Goal: Check status

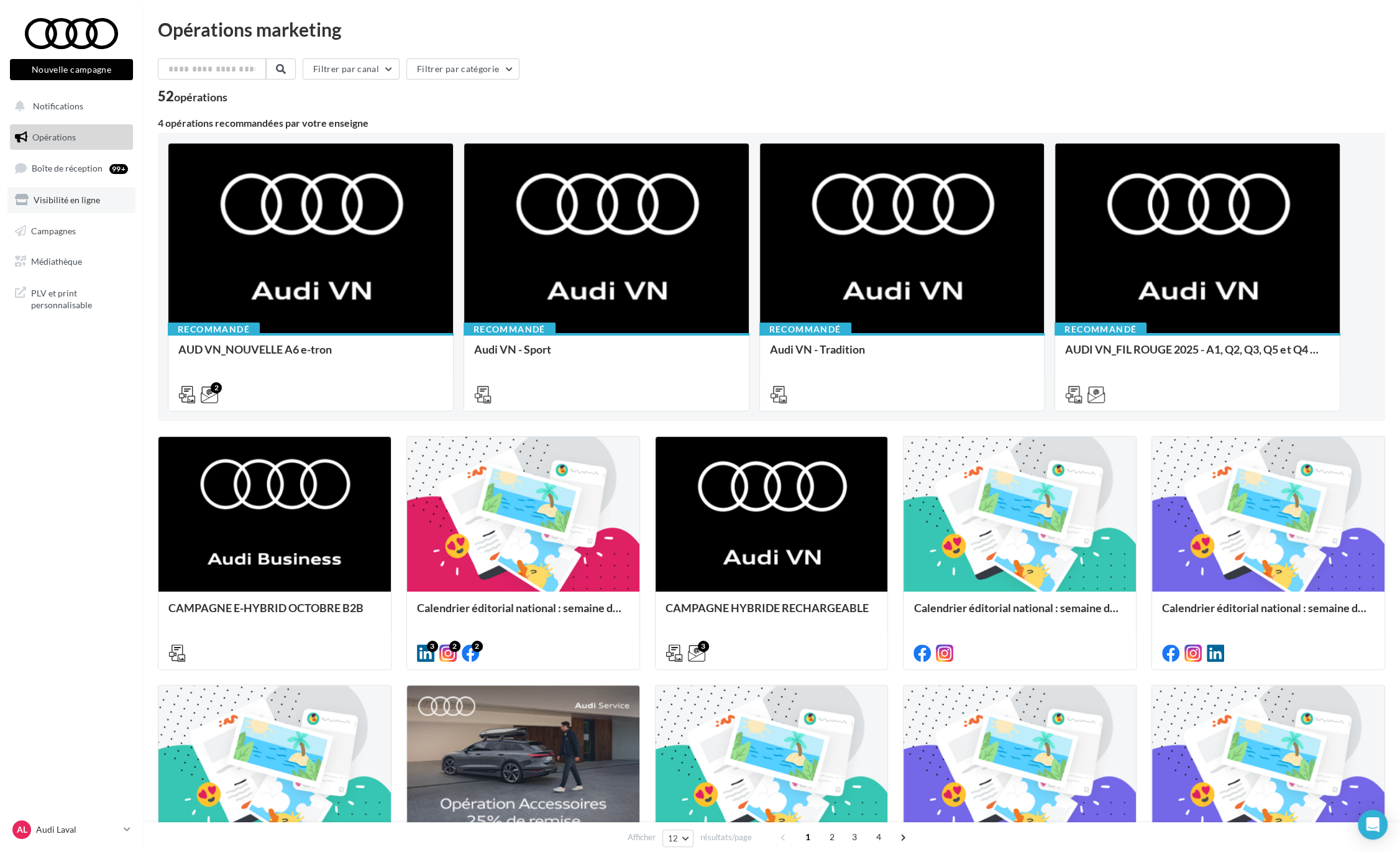
click at [92, 197] on span "Visibilité en ligne" at bounding box center [66, 199] width 66 height 10
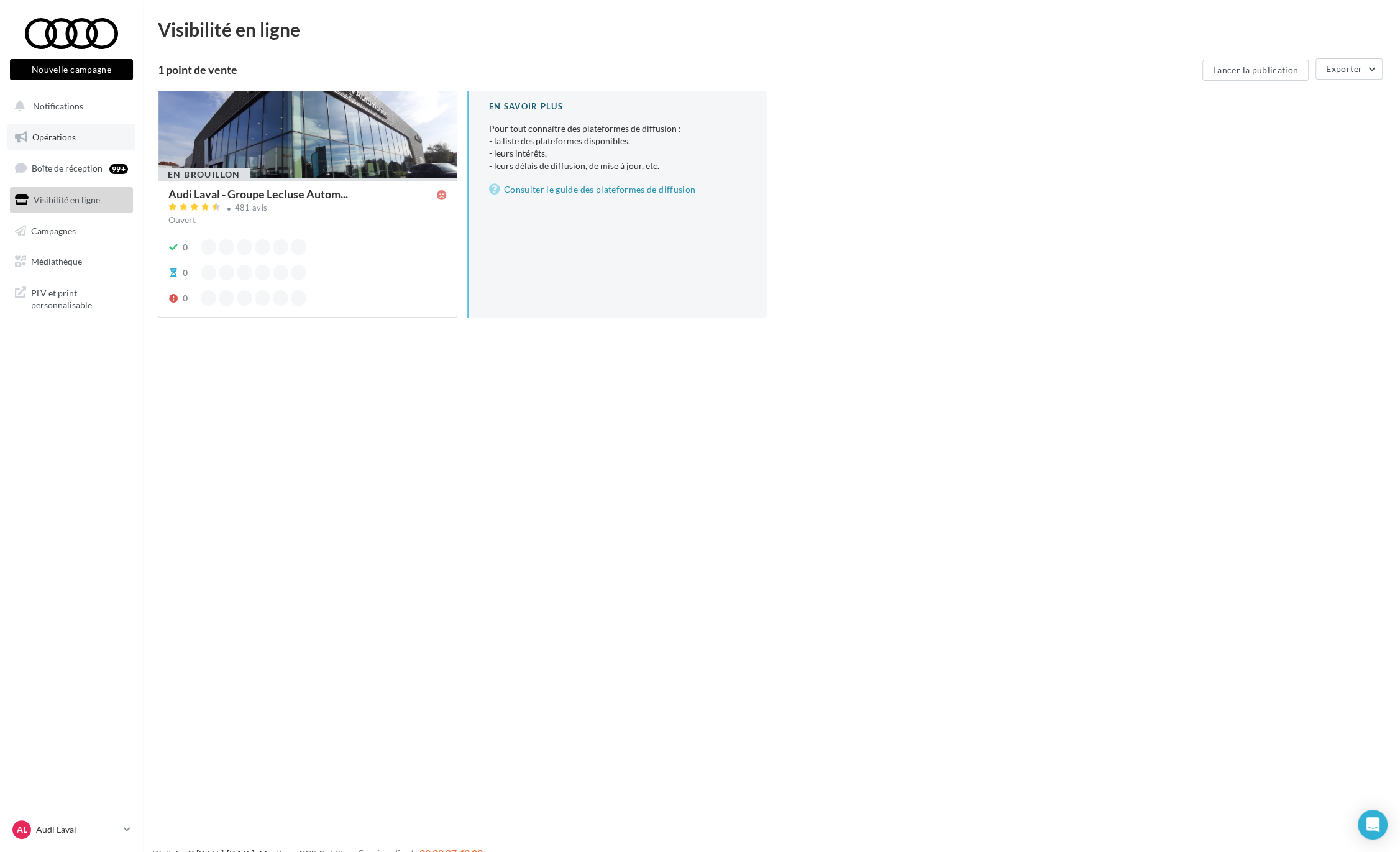
click at [63, 134] on span "Opérations" at bounding box center [53, 136] width 43 height 10
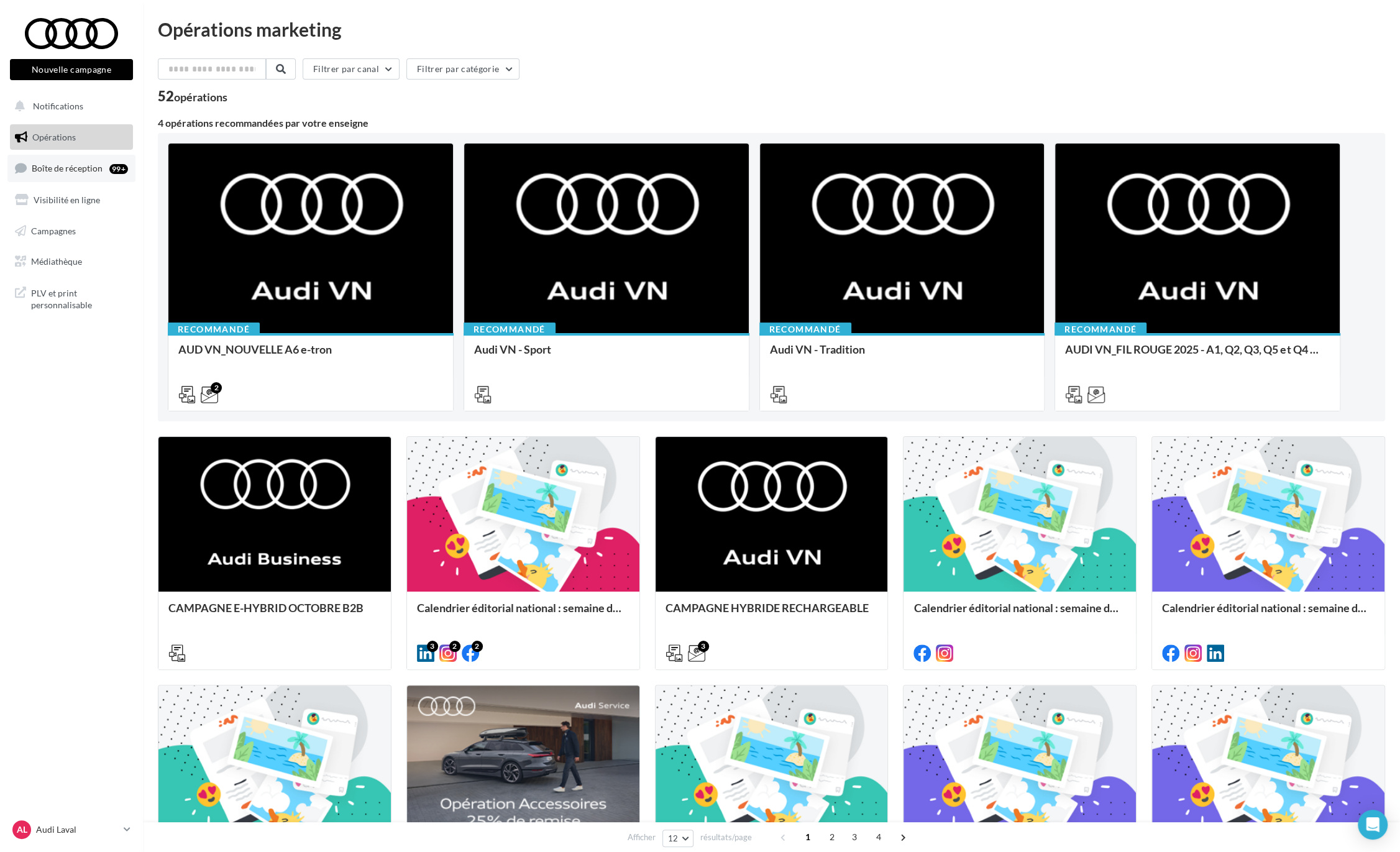
click at [83, 168] on span "Boîte de réception" at bounding box center [66, 168] width 71 height 10
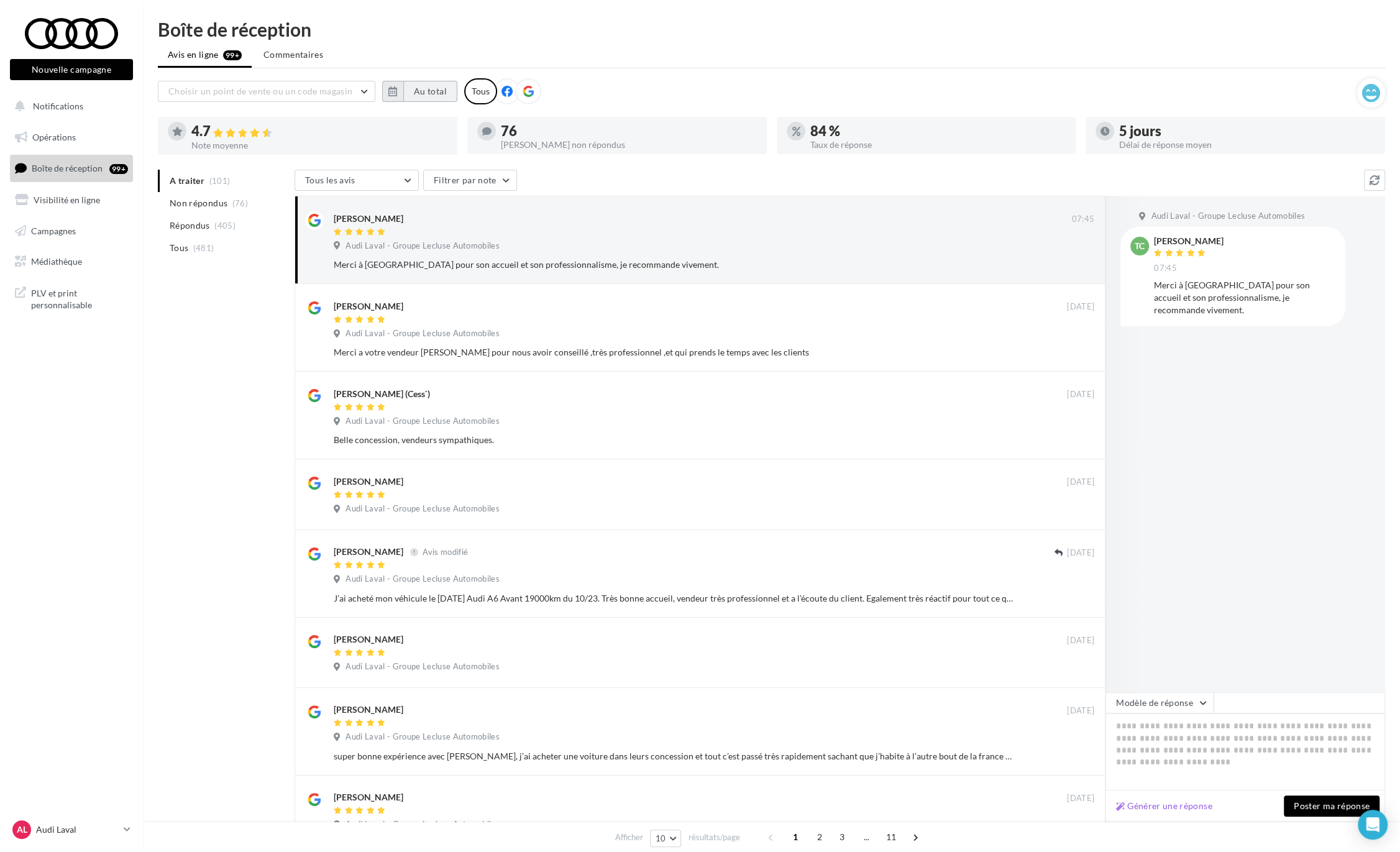
click at [432, 101] on button "Au total" at bounding box center [430, 91] width 54 height 21
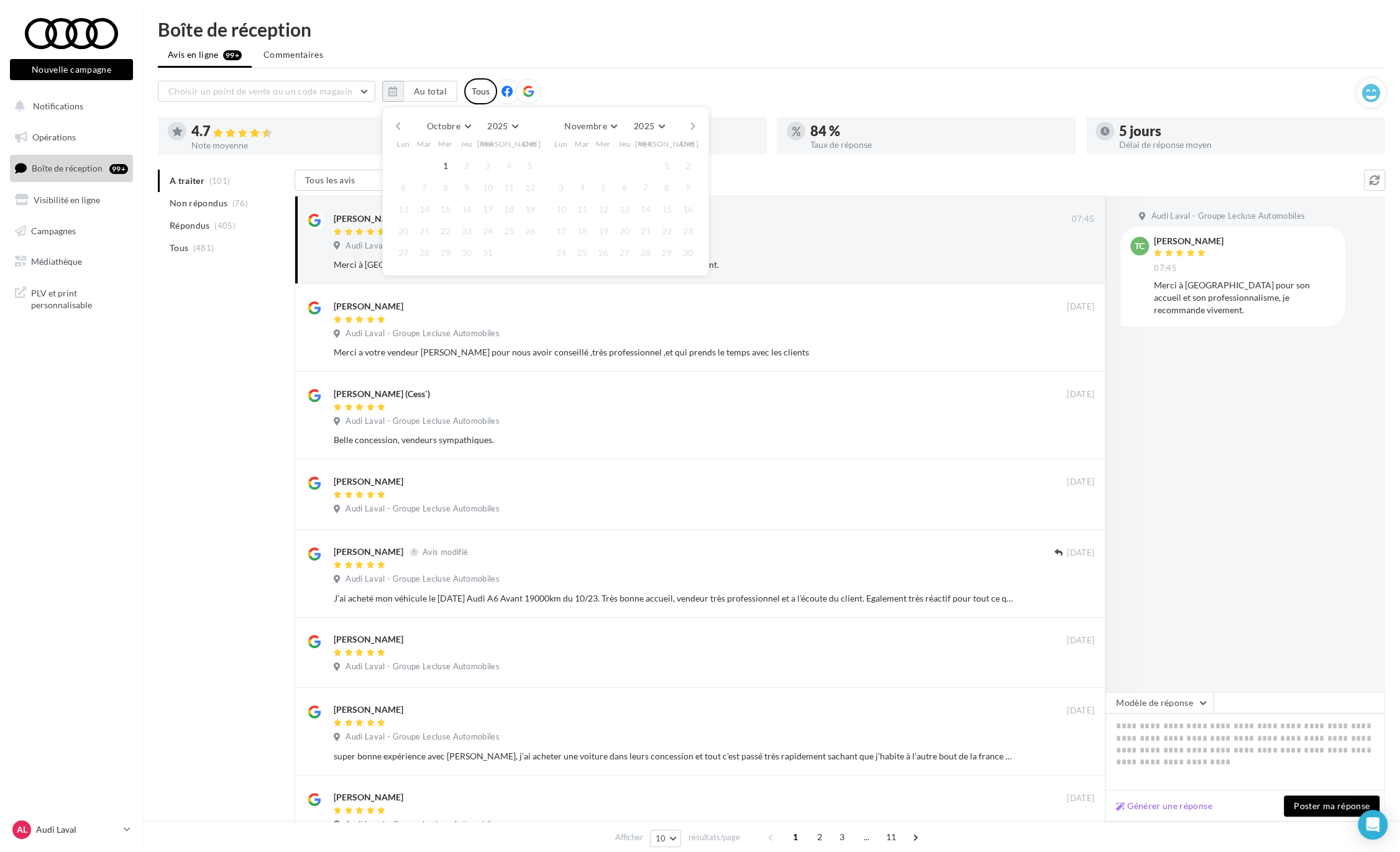
click at [404, 131] on div "Octobre [PERSON_NAME] Mars Avril Mai Juin Juillet Août Septembre Octobre Novemb…" at bounding box center [546, 125] width 284 height 18
click at [397, 125] on button "button" at bounding box center [397, 125] width 10 height 18
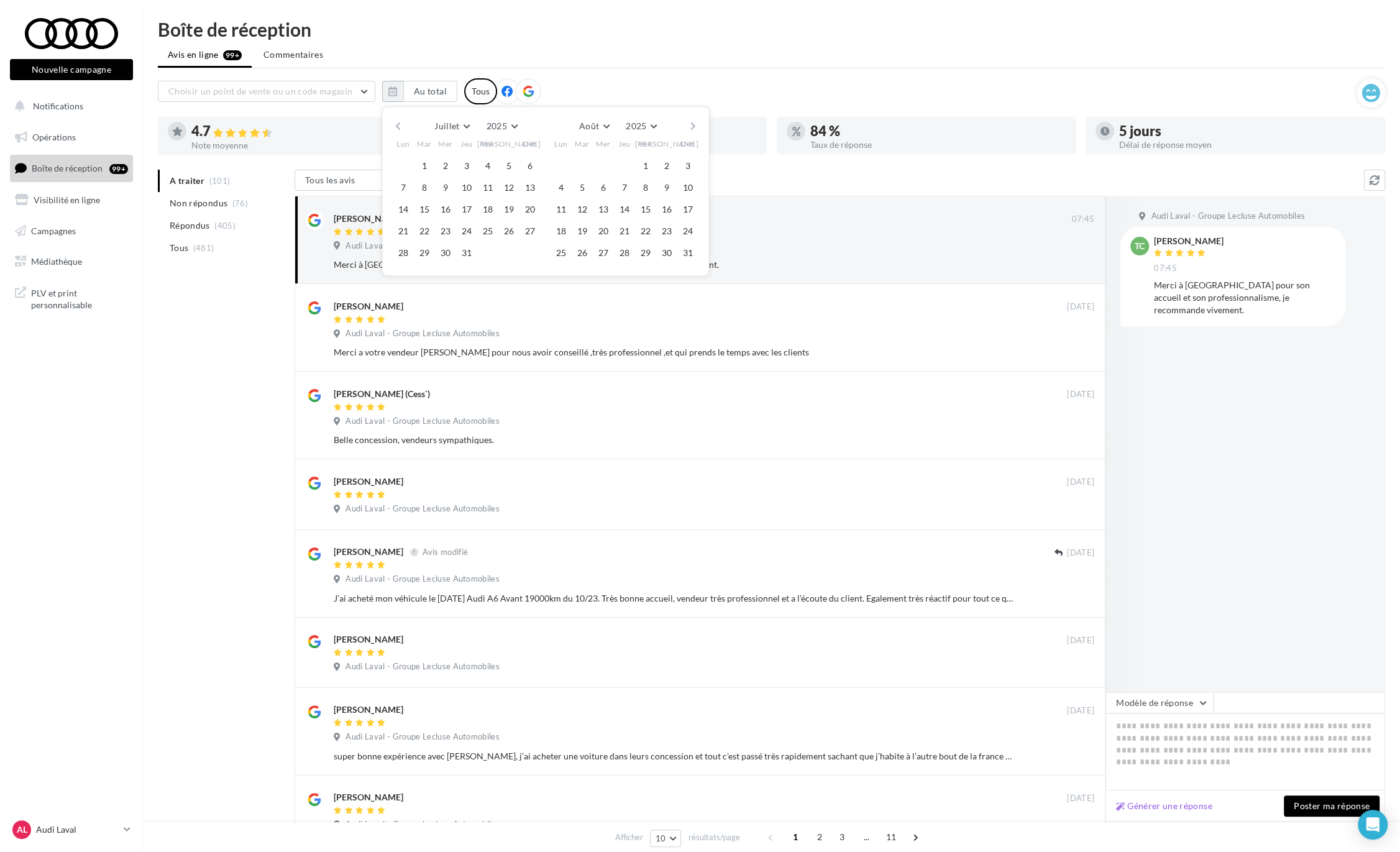
click at [397, 125] on button "button" at bounding box center [397, 125] width 10 height 18
click at [402, 123] on button "button" at bounding box center [397, 125] width 10 height 18
click at [424, 160] on button "1" at bounding box center [424, 166] width 18 height 18
click at [693, 124] on button "button" at bounding box center [692, 125] width 10 height 18
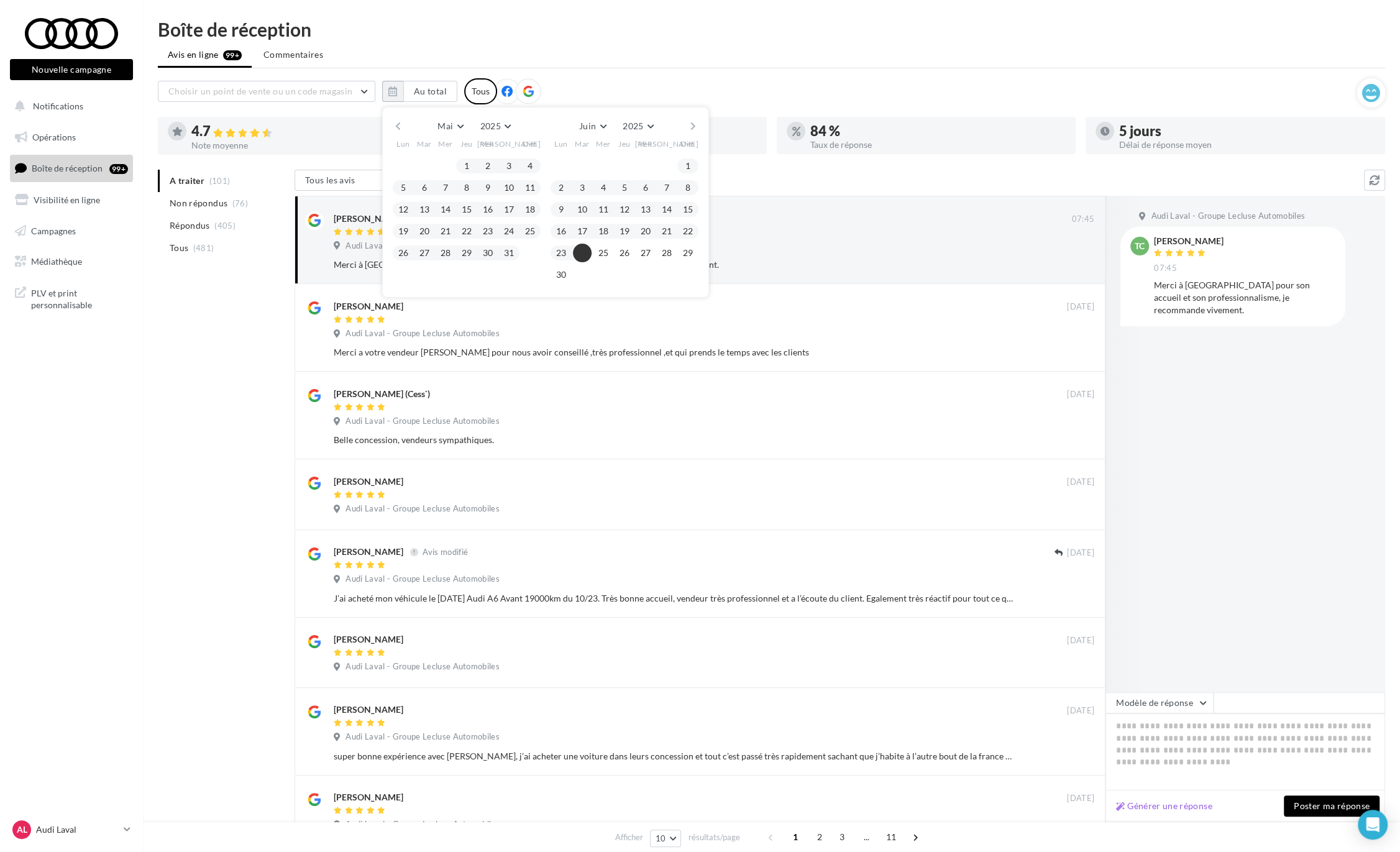
click at [558, 279] on button "30" at bounding box center [561, 275] width 18 height 18
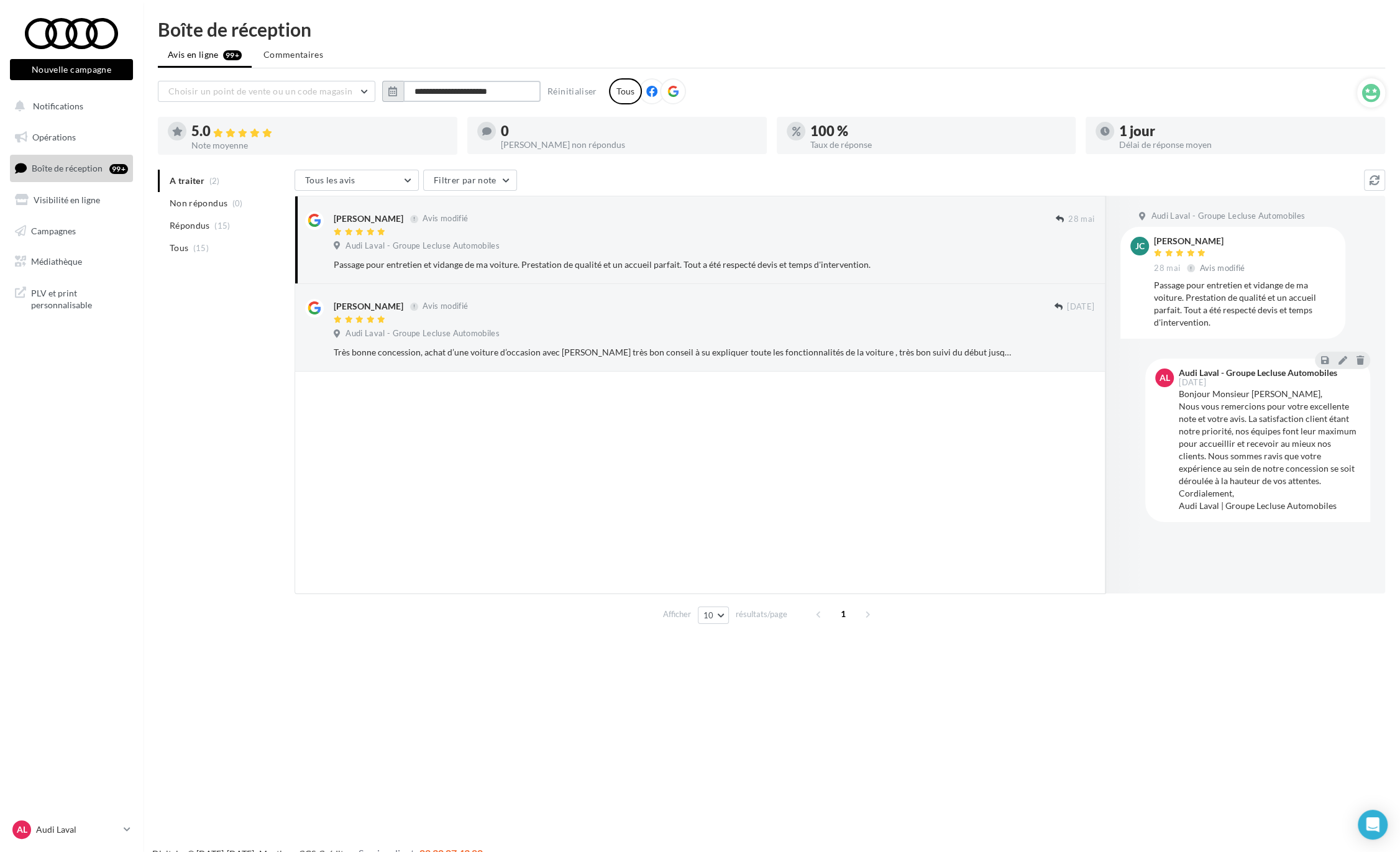
click at [440, 92] on input "**********" at bounding box center [472, 91] width 137 height 21
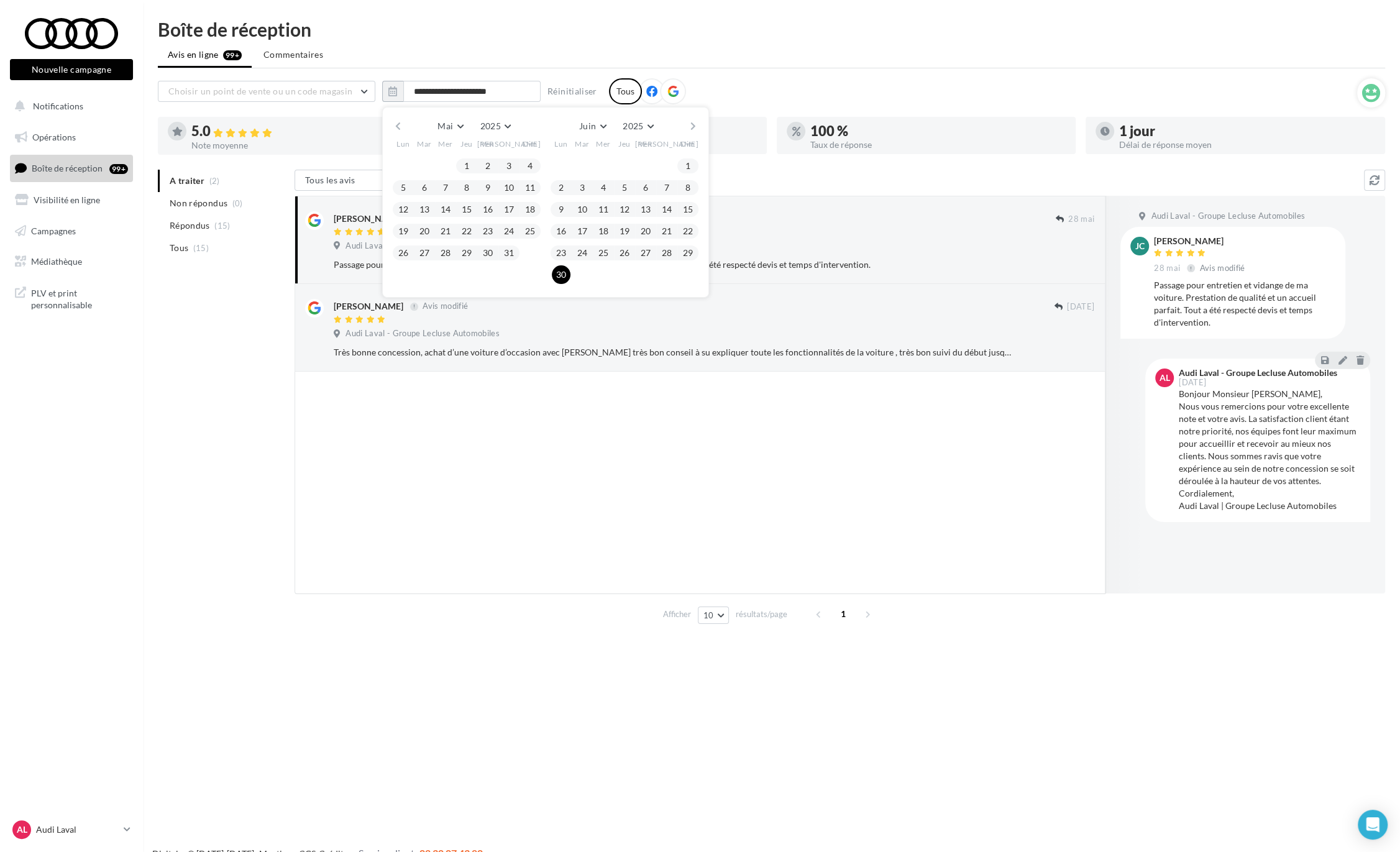
click at [700, 119] on div "[PERSON_NAME] Mars Avril Mai Juin Juillet Août Septembre Octobre Novembre [DATE…" at bounding box center [546, 202] width 327 height 191
click at [693, 124] on button "button" at bounding box center [692, 125] width 10 height 18
click at [578, 168] on button "1" at bounding box center [582, 166] width 18 height 18
click at [687, 121] on div "[PERSON_NAME] Mars Avril Mai Juin Juillet Août Septembre Octobre Novembre [DATE…" at bounding box center [546, 125] width 284 height 18
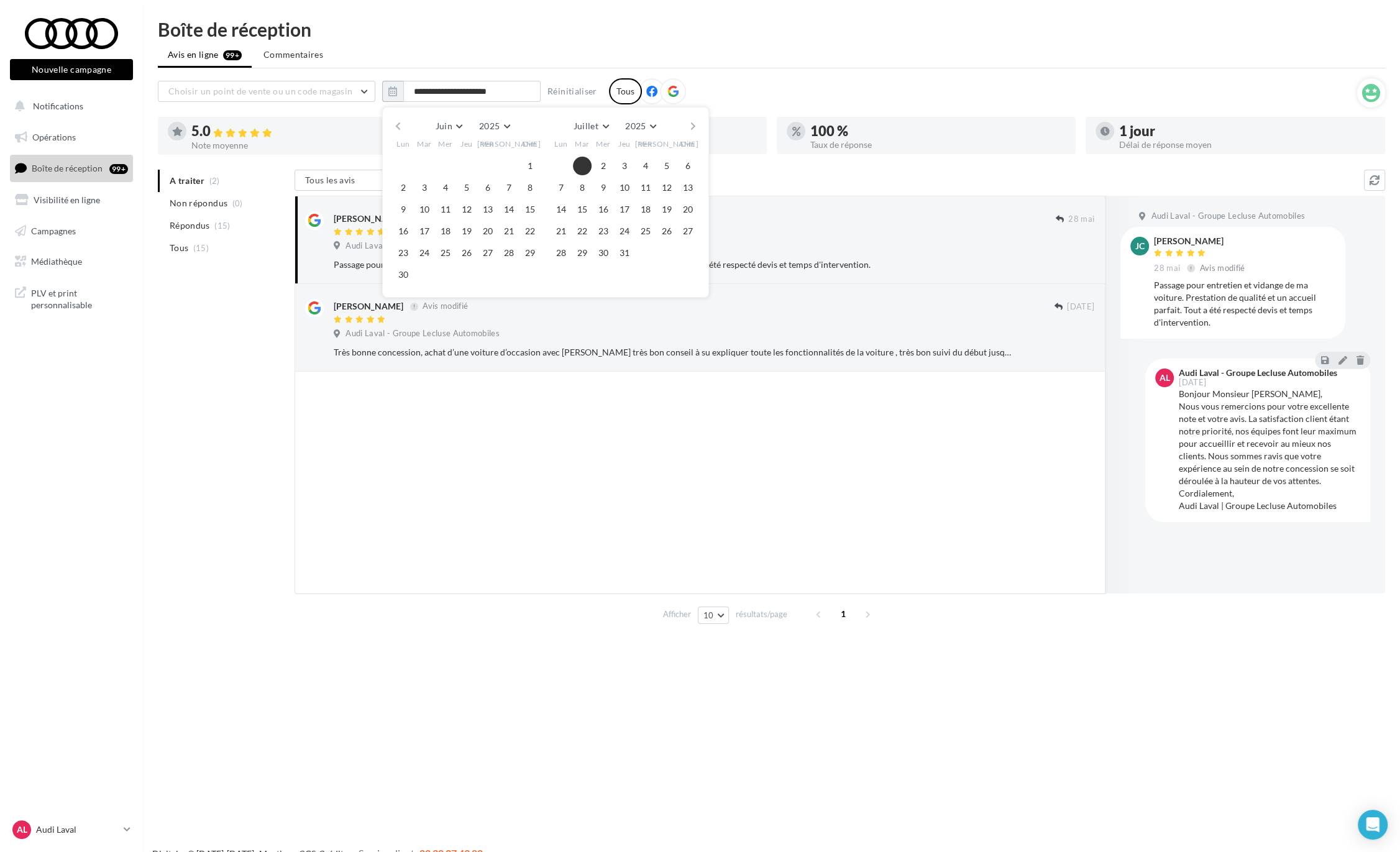
click at [689, 125] on button "button" at bounding box center [692, 125] width 10 height 18
click at [582, 253] on button "30" at bounding box center [582, 253] width 18 height 18
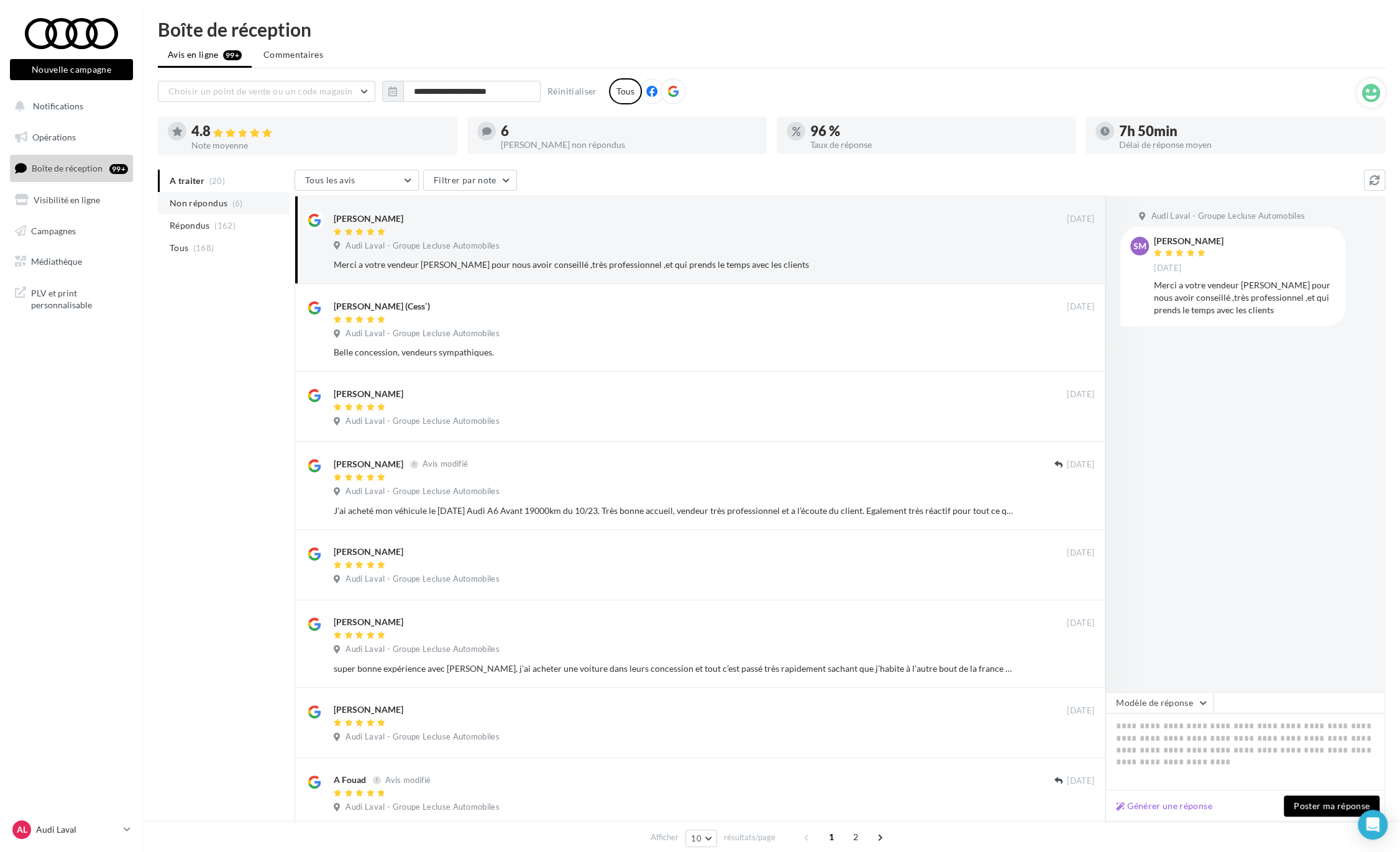
click at [254, 209] on li "Non répondus (6)" at bounding box center [223, 203] width 132 height 22
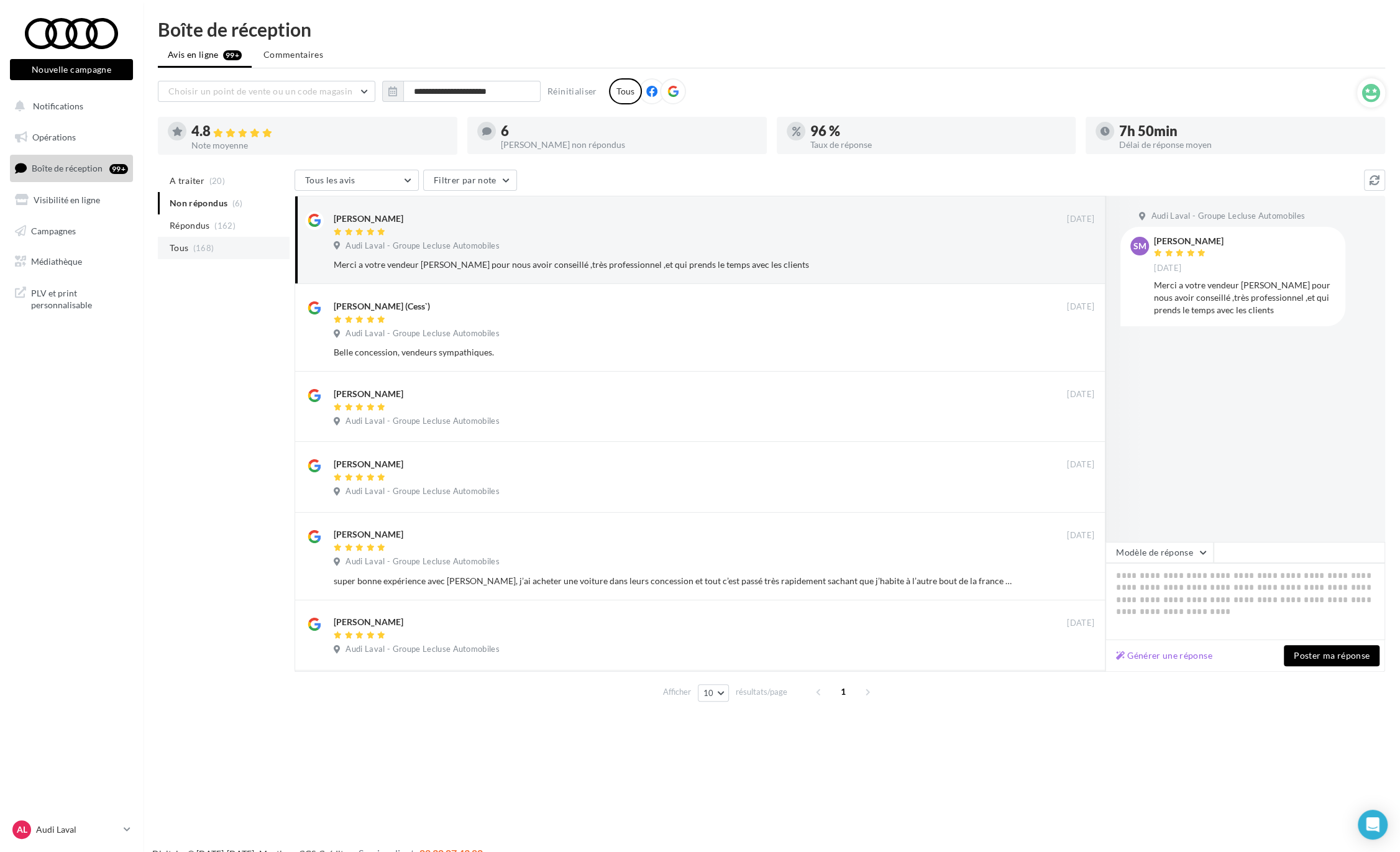
click at [245, 243] on li "Tous (168)" at bounding box center [223, 248] width 132 height 22
